Goal: Task Accomplishment & Management: Use online tool/utility

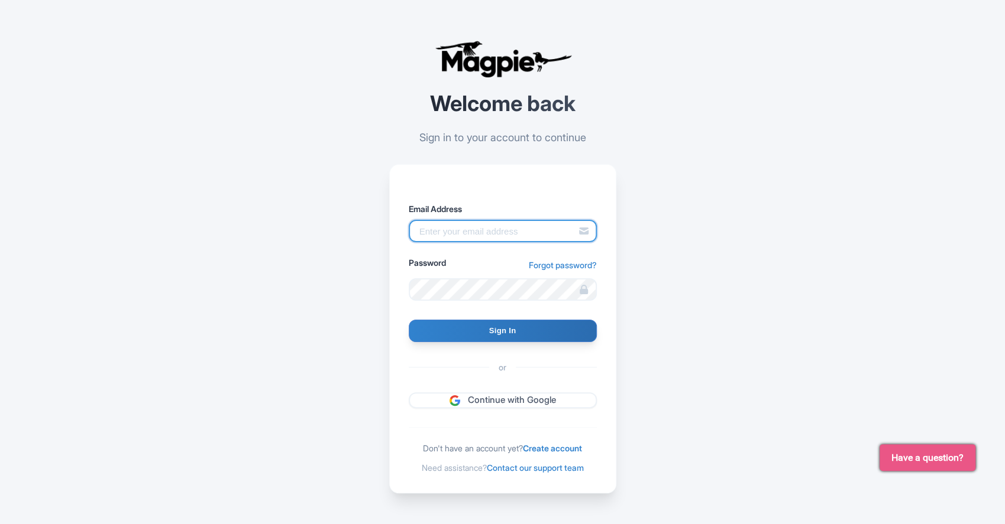
type input "samantha.fuller@gocity.com"
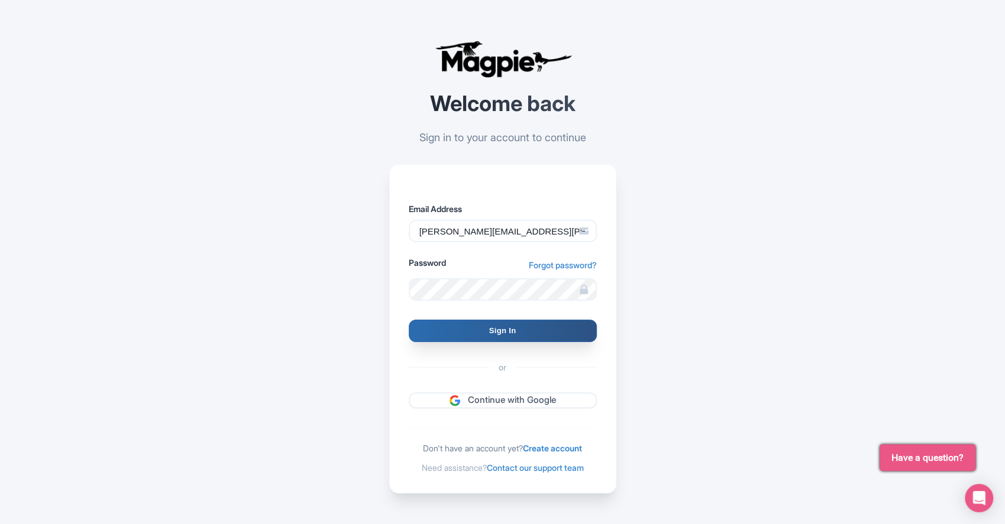
click at [521, 331] on input "Sign In" at bounding box center [503, 331] width 188 height 22
type input "Signing in..."
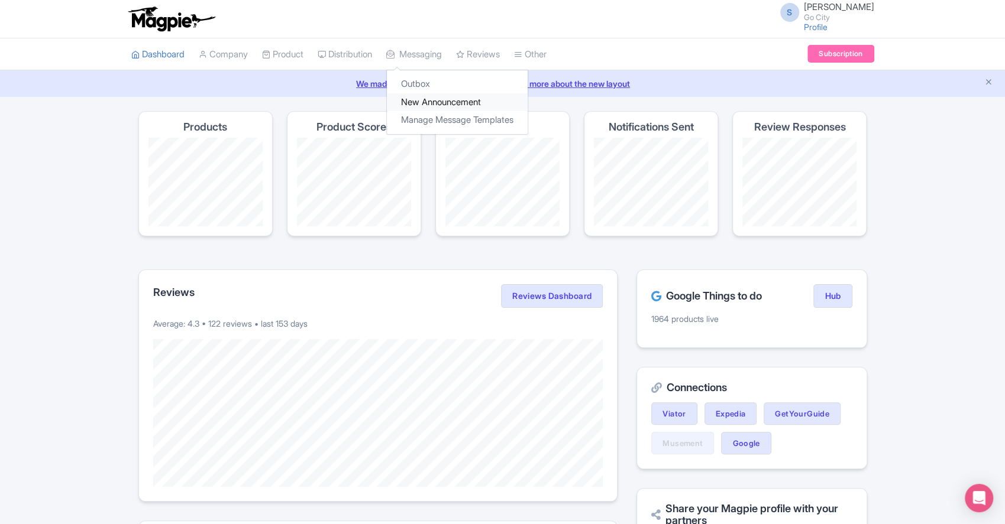
click at [455, 100] on link "New Announcement" at bounding box center [457, 102] width 141 height 18
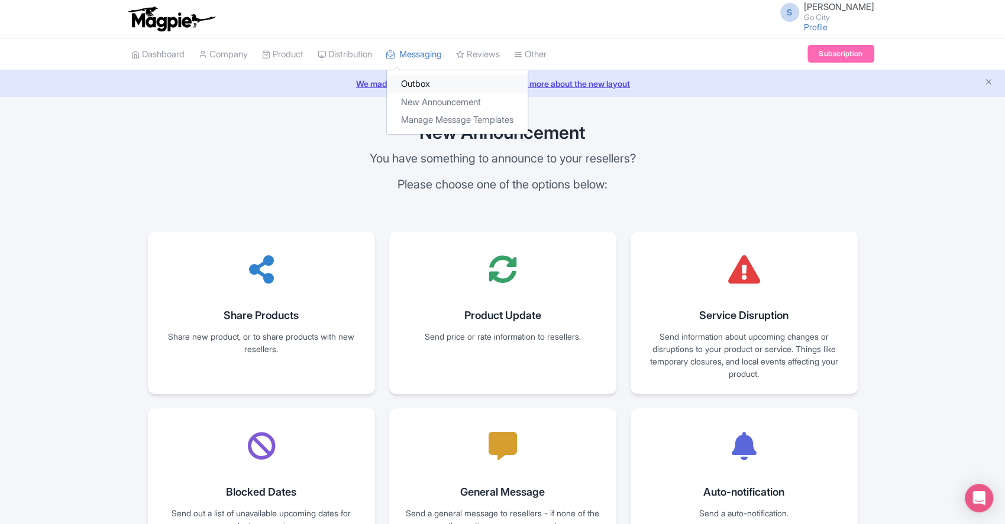
click at [422, 82] on link "Outbox" at bounding box center [457, 84] width 141 height 18
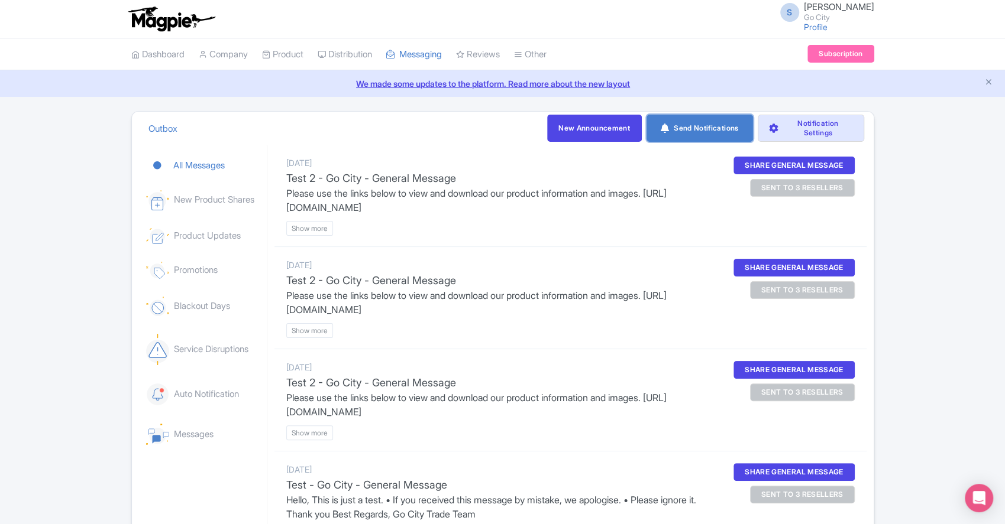
click at [712, 127] on link "Send Notifications" at bounding box center [699, 128] width 106 height 27
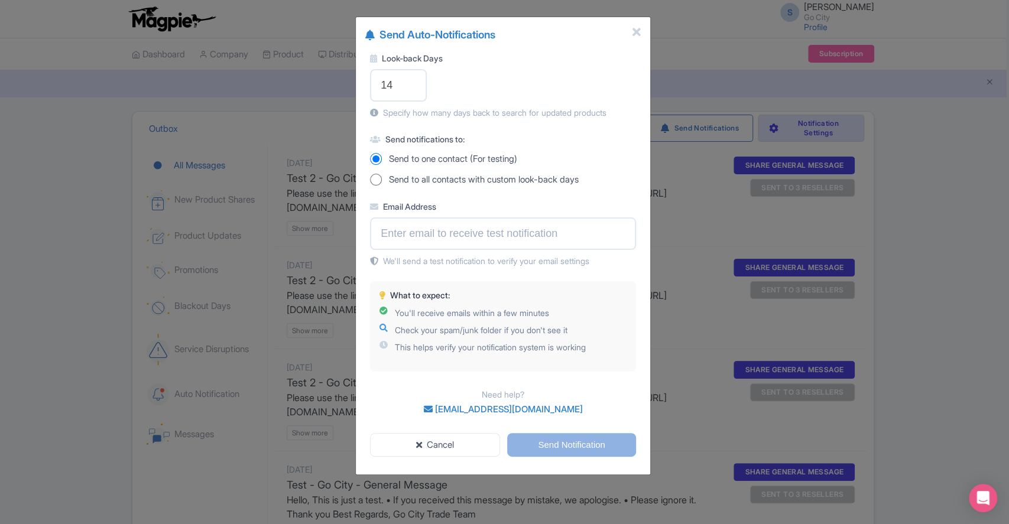
drag, startPoint x: 492, startPoint y: 83, endPoint x: 482, endPoint y: 83, distance: 9.5
click at [492, 83] on div "Look-back Days 14 Specify how many days back to search for updated products" at bounding box center [503, 85] width 266 height 67
drag, startPoint x: 407, startPoint y: 83, endPoint x: 341, endPoint y: 83, distance: 65.6
click at [341, 83] on div "Send Auto-Notifications Look-back Days 14 Specify how many days back to search …" at bounding box center [504, 262] width 1009 height 524
type input "2"
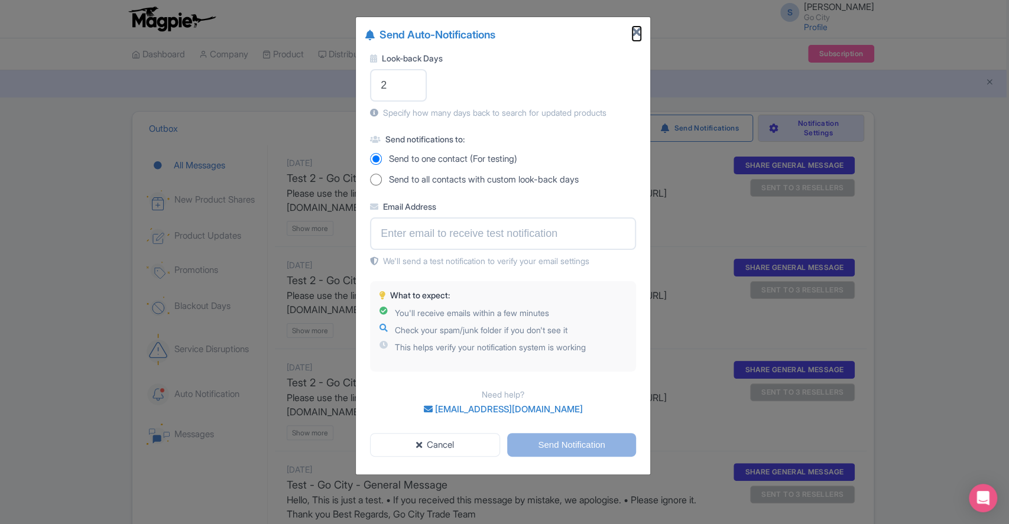
click at [633, 33] on icon "Close" at bounding box center [637, 33] width 8 height 12
